Goal: Navigation & Orientation: Find specific page/section

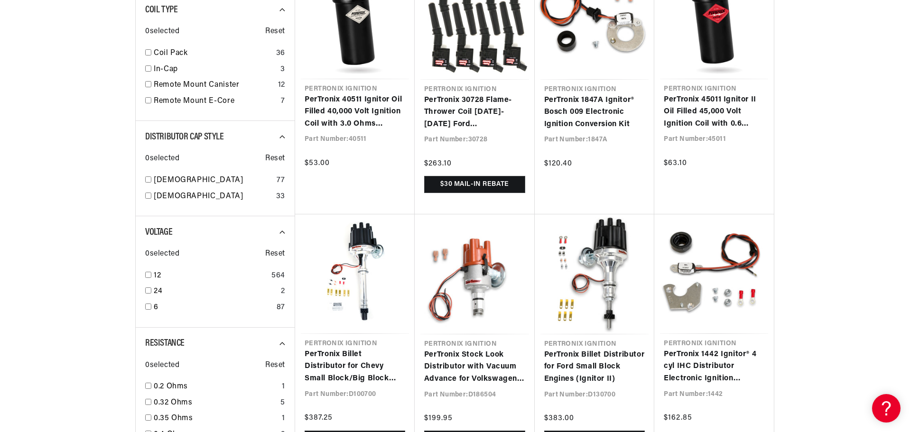
scroll to position [0, 593]
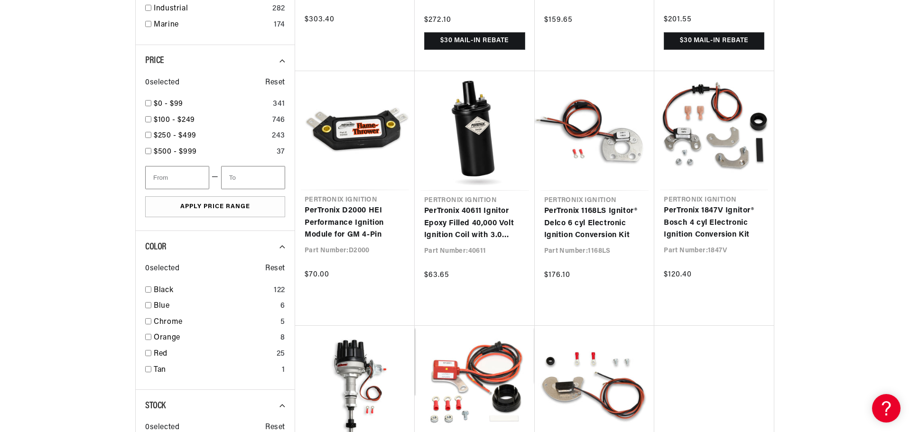
scroll to position [1423, 0]
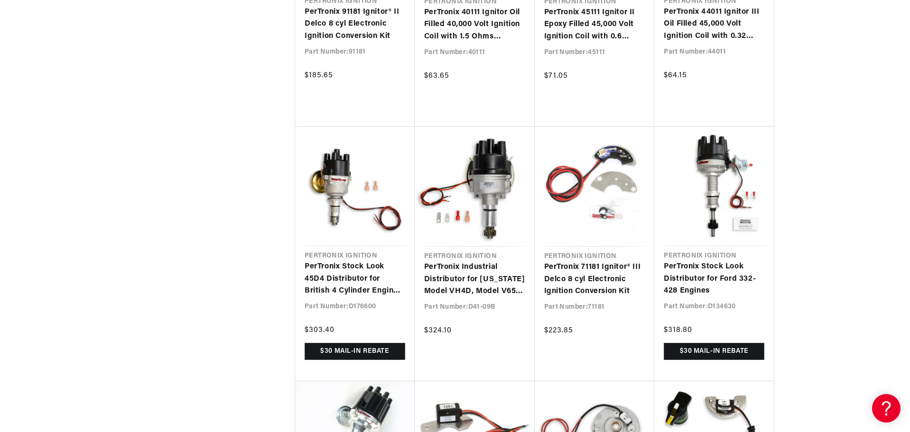
scroll to position [2040, 0]
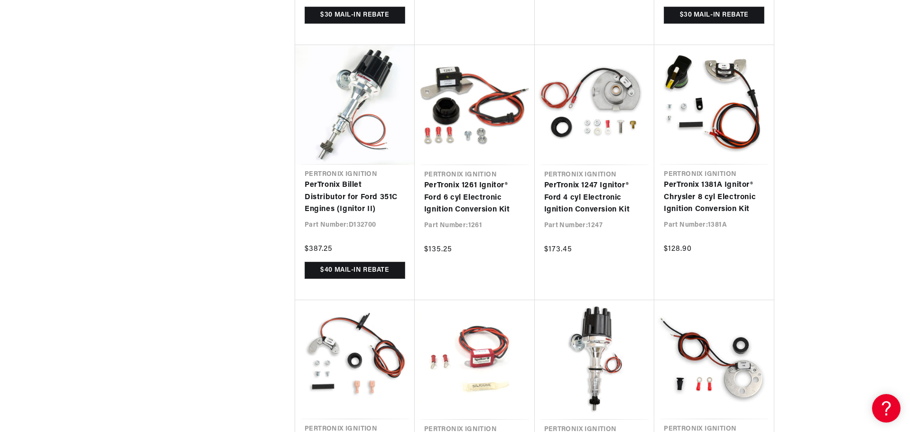
scroll to position [0, 593]
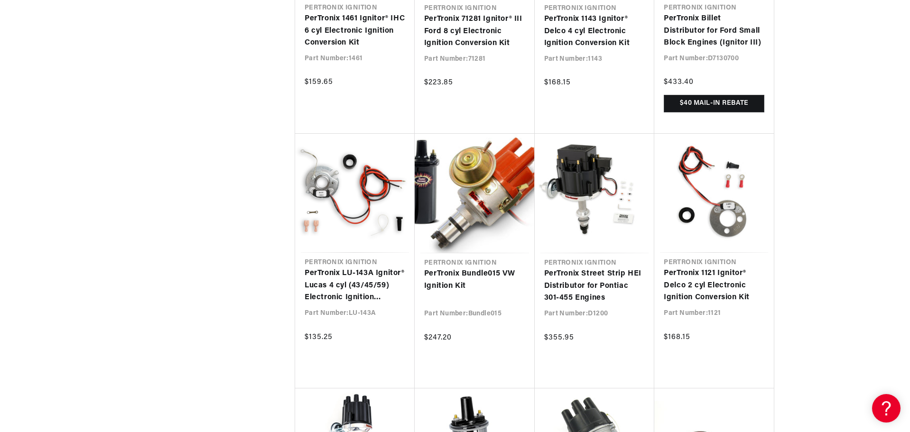
scroll to position [0, 1185]
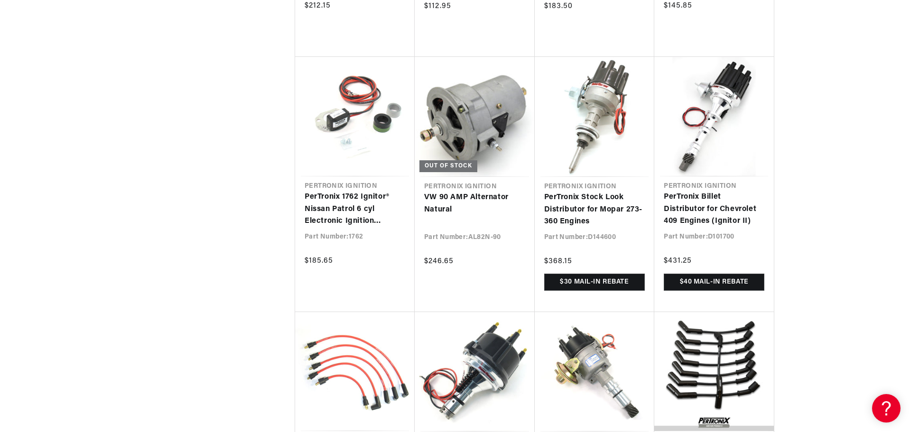
scroll to position [12912, 0]
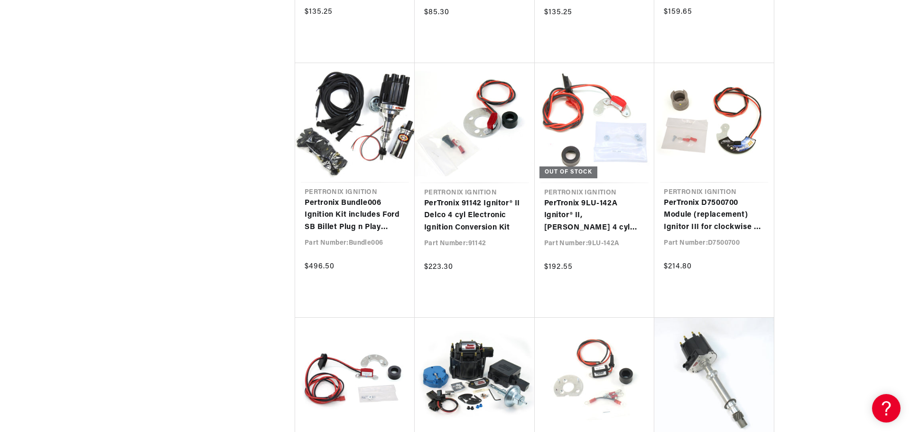
scroll to position [0, 1185]
